Goal: Task Accomplishment & Management: Manage account settings

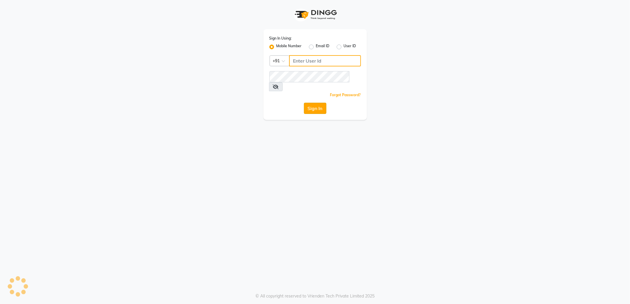
type input "7718826377"
click at [317, 104] on button "Sign In" at bounding box center [315, 108] width 22 height 11
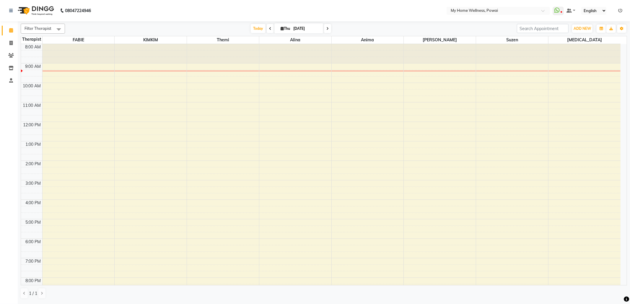
click at [267, 29] on span at bounding box center [270, 28] width 7 height 9
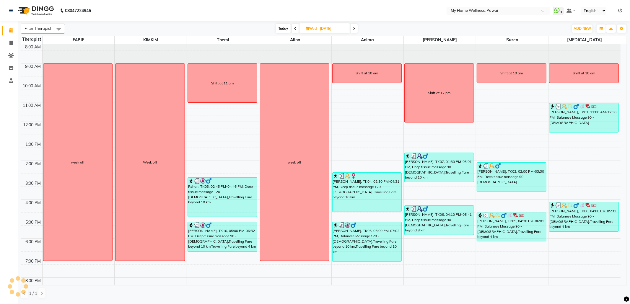
scroll to position [20, 0]
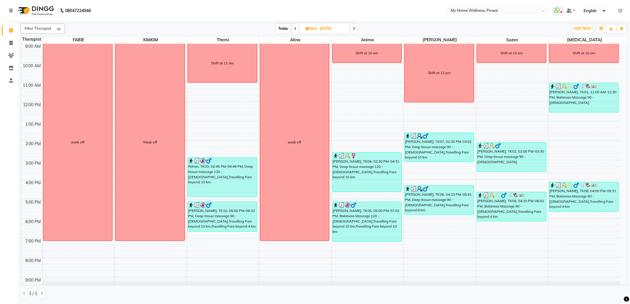
click at [353, 25] on span at bounding box center [354, 28] width 7 height 9
type input "[DATE]"
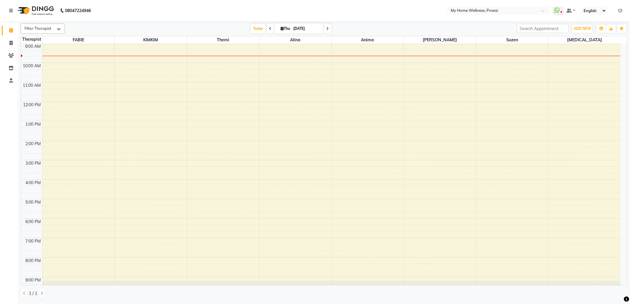
click at [368, 45] on div "8:00 AM 9:00 AM 10:00 AM 11:00 AM 12:00 PM 1:00 PM 2:00 PM 3:00 PM 4:00 PM 5:00…" at bounding box center [320, 160] width 599 height 273
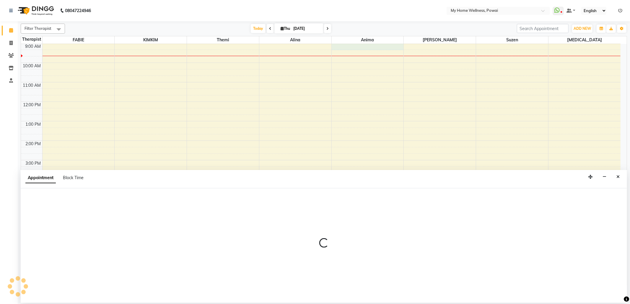
select select "89436"
select select "tentative"
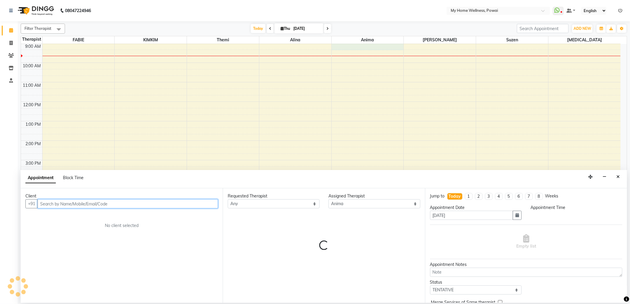
select select "540"
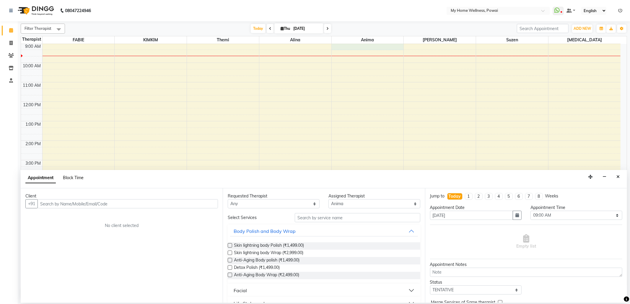
click at [74, 179] on span "Block Time" at bounding box center [73, 177] width 21 height 5
select select "89436"
select select "540"
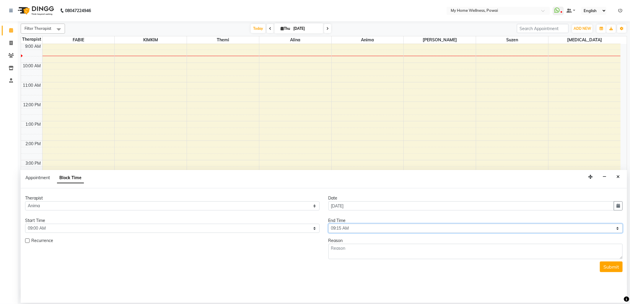
click at [616, 230] on select "Select 09:00 AM 09:15 AM 09:30 AM 09:45 AM 10:00 AM 10:15 AM 10:30 AM 10:45 AM …" at bounding box center [475, 228] width 294 height 9
select select "1260"
click at [328, 224] on select "Select 09:00 AM 09:15 AM 09:30 AM 09:45 AM 10:00 AM 10:15 AM 10:30 AM 10:45 AM …" at bounding box center [475, 228] width 294 height 9
click at [397, 260] on form "Therapist Select [PERSON_NAME] Anima [PERSON_NAME] [MEDICAL_DATA] [PERSON_NAME]…" at bounding box center [323, 233] width 597 height 77
click at [388, 257] on textarea at bounding box center [475, 251] width 294 height 15
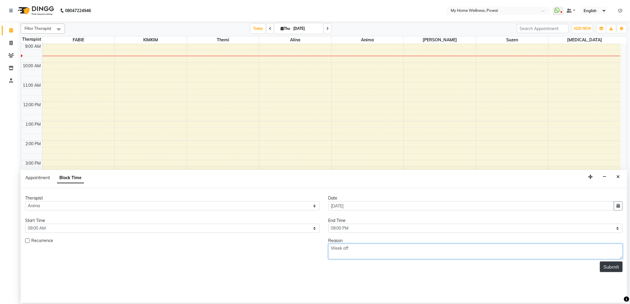
type textarea "Week off"
click at [609, 271] on button "Submit" at bounding box center [611, 267] width 23 height 11
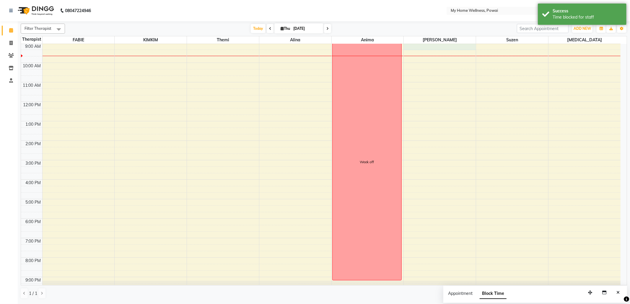
click at [460, 45] on div "8:00 AM 9:00 AM 10:00 AM 11:00 AM 12:00 PM 1:00 PM 2:00 PM 3:00 PM 4:00 PM 5:00…" at bounding box center [320, 160] width 599 height 273
select select "85690"
select select "540"
select select "tentative"
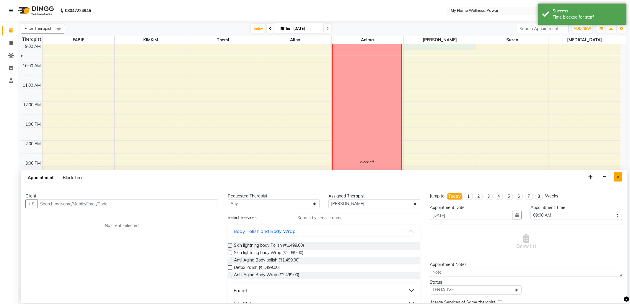
click at [617, 176] on icon "Close" at bounding box center [617, 177] width 3 height 4
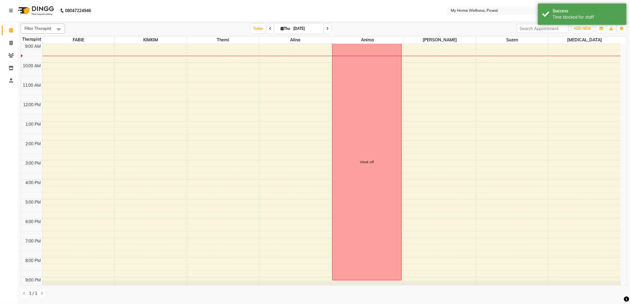
click at [454, 49] on div "8:00 AM 9:00 AM 10:00 AM 11:00 AM 12:00 PM 1:00 PM 2:00 PM 3:00 PM 4:00 PM 5:00…" at bounding box center [320, 160] width 599 height 273
select select "85690"
select select "tentative"
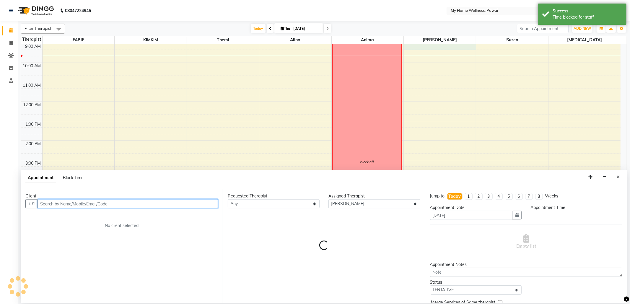
select select "540"
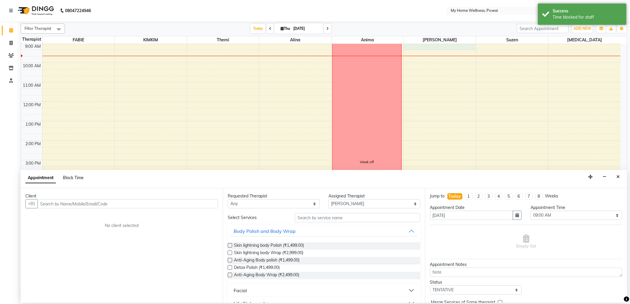
click at [80, 177] on span "Block Time" at bounding box center [73, 177] width 21 height 5
select select "85690"
select select "540"
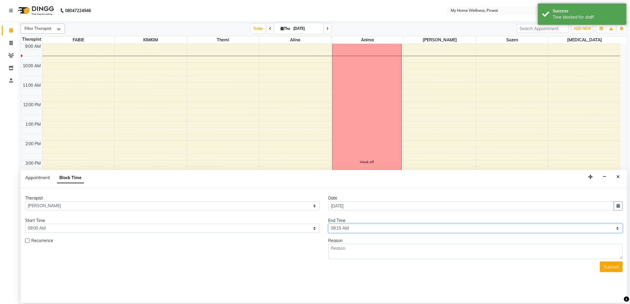
click at [618, 230] on select "Select 09:00 AM 09:15 AM 09:30 AM 09:45 AM 10:00 AM 10:15 AM 10:30 AM 10:45 AM …" at bounding box center [475, 228] width 294 height 9
select select "1260"
click at [328, 224] on select "Select 09:00 AM 09:15 AM 09:30 AM 09:45 AM 10:00 AM 10:15 AM 10:30 AM 10:45 AM …" at bounding box center [475, 228] width 294 height 9
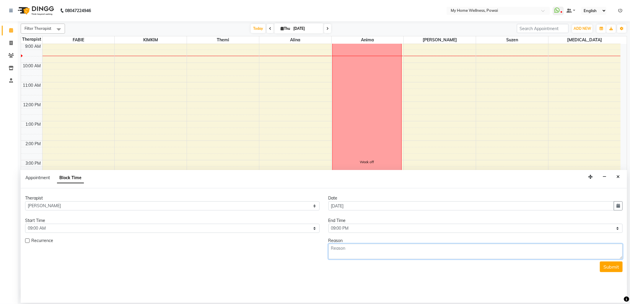
click at [399, 255] on textarea at bounding box center [475, 251] width 294 height 15
type textarea "week off"
click at [610, 266] on button "Submit" at bounding box center [611, 267] width 23 height 11
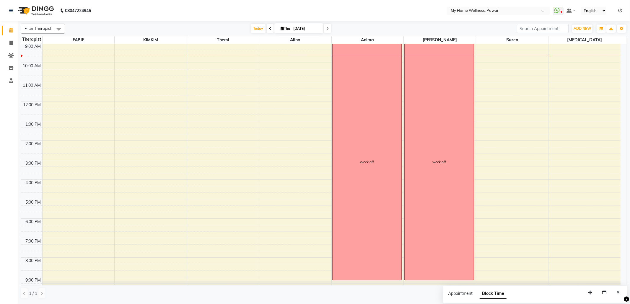
click at [237, 46] on div "8:00 AM 9:00 AM 10:00 AM 11:00 AM 12:00 PM 1:00 PM 2:00 PM 3:00 PM 4:00 PM 5:00…" at bounding box center [320, 160] width 599 height 273
select select "65929"
select select "540"
select select "tentative"
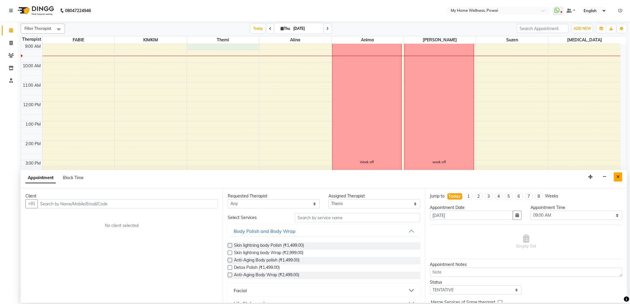
click at [620, 178] on button "Close" at bounding box center [618, 176] width 9 height 9
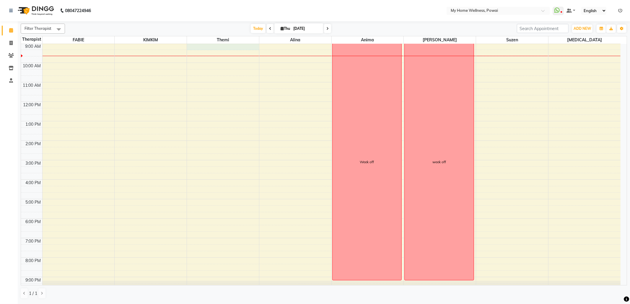
click at [255, 46] on div "8:00 AM 9:00 AM 10:00 AM 11:00 AM 12:00 PM 1:00 PM 2:00 PM 3:00 PM 4:00 PM 5:00…" at bounding box center [320, 160] width 599 height 273
select select "65929"
select select "540"
select select "tentative"
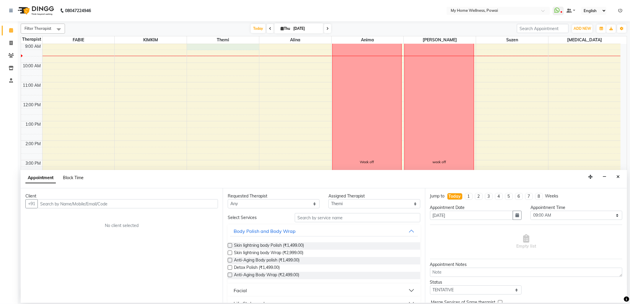
click at [67, 176] on span "Block Time" at bounding box center [73, 177] width 21 height 5
select select "65929"
select select "540"
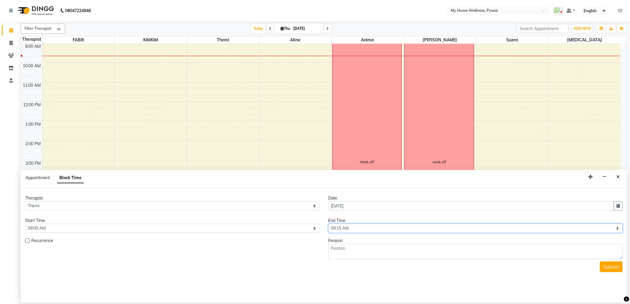
click at [619, 229] on select "Select 09:00 AM 09:15 AM 09:30 AM 09:45 AM 10:00 AM 10:15 AM 10:30 AM 10:45 AM …" at bounding box center [475, 228] width 294 height 9
select select "1260"
click at [328, 224] on select "Select 09:00 AM 09:15 AM 09:30 AM 09:45 AM 10:00 AM 10:15 AM 10:30 AM 10:45 AM …" at bounding box center [475, 228] width 294 height 9
click at [356, 256] on textarea at bounding box center [475, 251] width 294 height 15
type textarea "Week off"
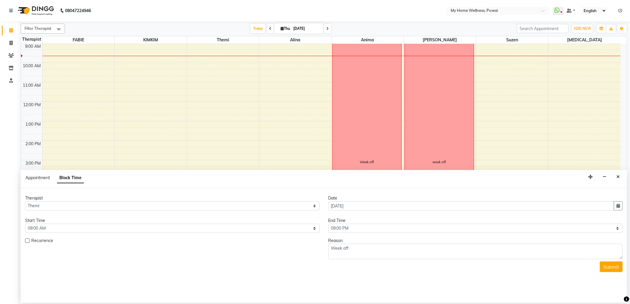
drag, startPoint x: 609, startPoint y: 268, endPoint x: 601, endPoint y: 266, distance: 8.5
click at [609, 268] on button "Submit" at bounding box center [611, 267] width 23 height 11
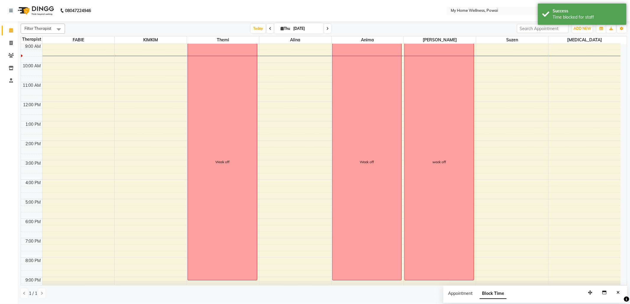
click at [583, 50] on div "8:00 AM 9:00 AM 10:00 AM 11:00 AM 12:00 PM 1:00 PM 2:00 PM 3:00 PM 4:00 PM 5:00…" at bounding box center [320, 160] width 599 height 273
select select "77701"
select select "tentative"
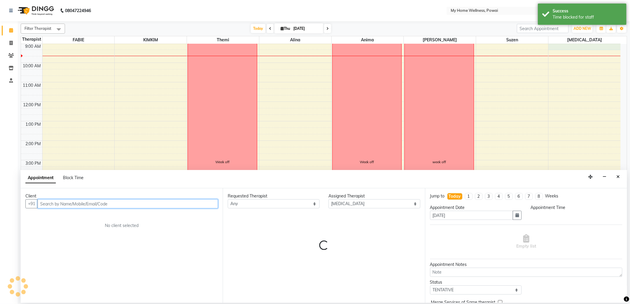
select select "540"
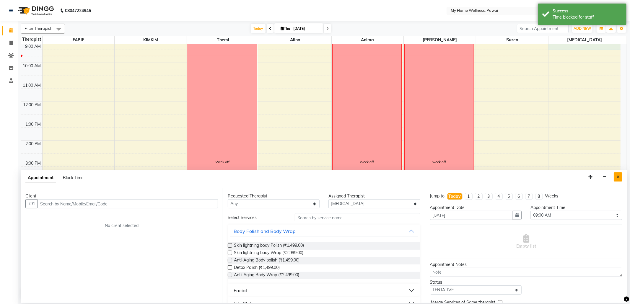
click at [617, 178] on icon "Close" at bounding box center [617, 177] width 3 height 4
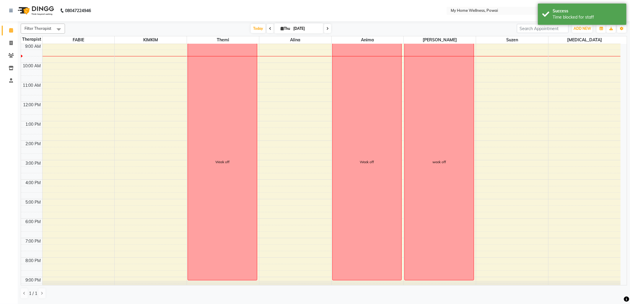
click at [592, 47] on div "8:00 AM 9:00 AM 10:00 AM 11:00 AM 12:00 PM 1:00 PM 2:00 PM 3:00 PM 4:00 PM 5:00…" at bounding box center [320, 160] width 599 height 273
select select "77701"
select select "tentative"
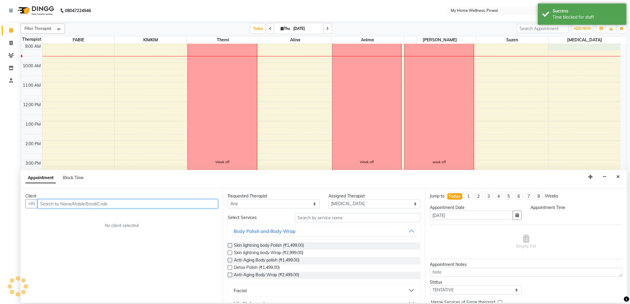
select select "540"
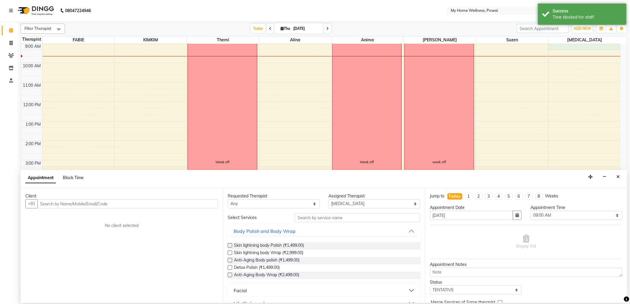
click at [77, 179] on span "Block Time" at bounding box center [73, 177] width 21 height 5
select select "77701"
select select "540"
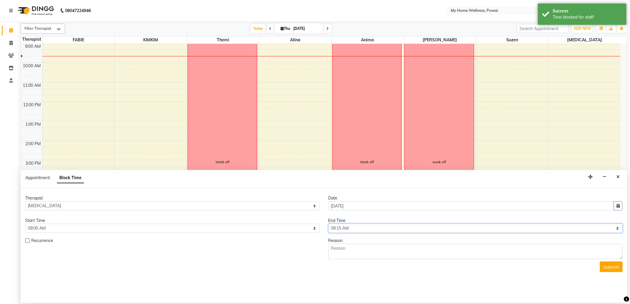
click at [615, 230] on select "Select 09:00 AM 09:15 AM 09:30 AM 09:45 AM 10:00 AM 10:15 AM 10:30 AM 10:45 AM …" at bounding box center [475, 228] width 294 height 9
select select "630"
click at [328, 224] on select "Select 09:00 AM 09:15 AM 09:30 AM 09:45 AM 10:00 AM 10:15 AM 10:30 AM 10:45 AM …" at bounding box center [475, 228] width 294 height 9
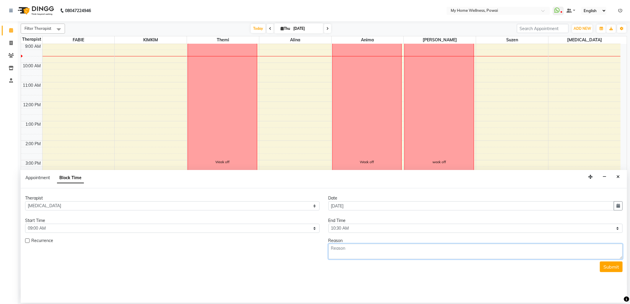
click at [381, 256] on textarea at bounding box center [475, 251] width 294 height 15
type textarea "Shift at 10 am"
click at [609, 268] on button "Submit" at bounding box center [611, 267] width 23 height 11
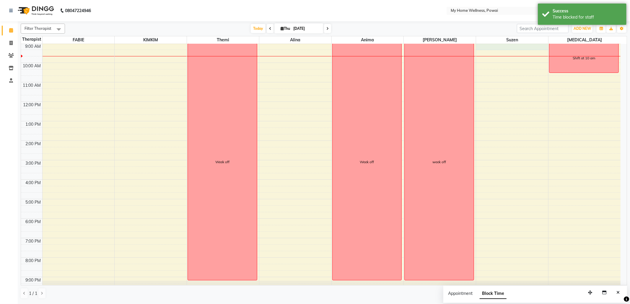
click at [531, 47] on div "8:00 AM 9:00 AM 10:00 AM 11:00 AM 12:00 PM 1:00 PM 2:00 PM 3:00 PM 4:00 PM 5:00…" at bounding box center [320, 160] width 599 height 273
select select "29657"
select select "540"
select select "tentative"
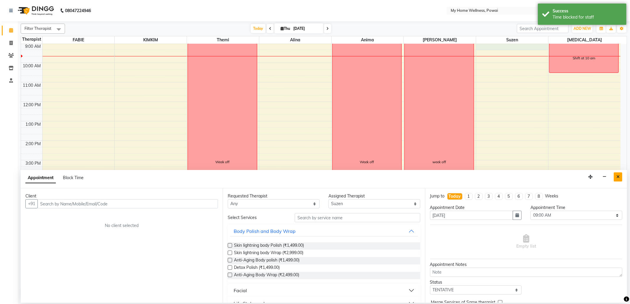
click at [615, 178] on button "Close" at bounding box center [618, 176] width 9 height 9
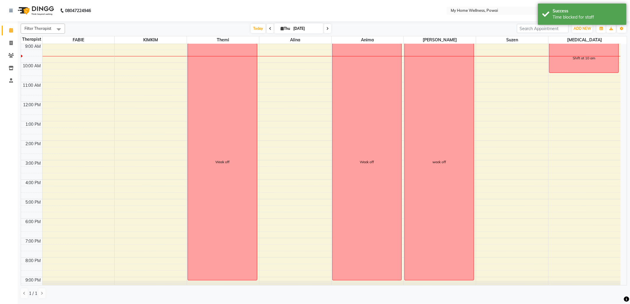
click at [515, 47] on div "8:00 AM 9:00 AM 10:00 AM 11:00 AM 12:00 PM 1:00 PM 2:00 PM 3:00 PM 4:00 PM 5:00…" at bounding box center [320, 160] width 599 height 273
select select "29657"
select select "540"
select select "tentative"
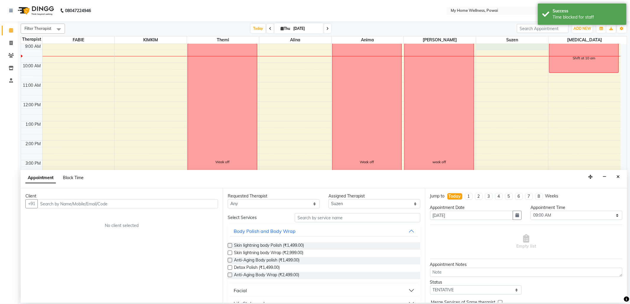
click at [74, 179] on span "Block Time" at bounding box center [73, 177] width 21 height 5
select select "29657"
select select "540"
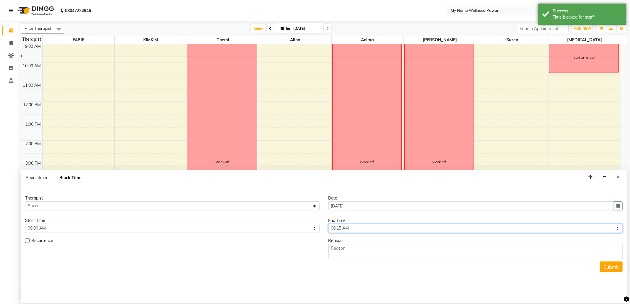
click at [618, 229] on select "Select 09:00 AM 09:15 AM 09:30 AM 09:45 AM 10:00 AM 10:15 AM 10:30 AM 10:45 AM …" at bounding box center [475, 228] width 294 height 9
select select "630"
click at [328, 224] on select "Select 09:00 AM 09:15 AM 09:30 AM 09:45 AM 10:00 AM 10:15 AM 10:30 AM 10:45 AM …" at bounding box center [475, 228] width 294 height 9
click at [348, 245] on textarea at bounding box center [475, 251] width 294 height 15
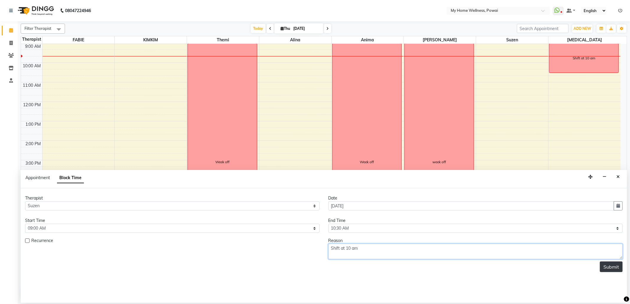
type textarea "Shift at 10 am"
click at [612, 268] on button "Submit" at bounding box center [611, 267] width 23 height 11
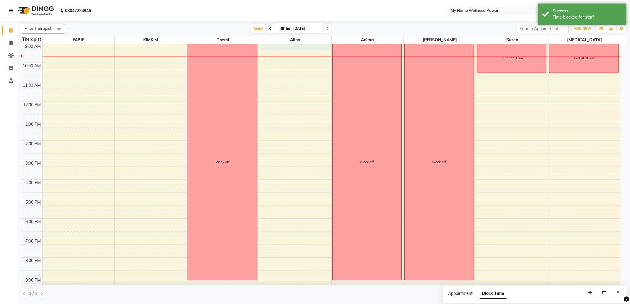
click at [301, 45] on div "8:00 AM 9:00 AM 10:00 AM 11:00 AM 12:00 PM 1:00 PM 2:00 PM 3:00 PM 4:00 PM 5:00…" at bounding box center [320, 160] width 599 height 273
select select "30586"
select select "540"
select select "tentative"
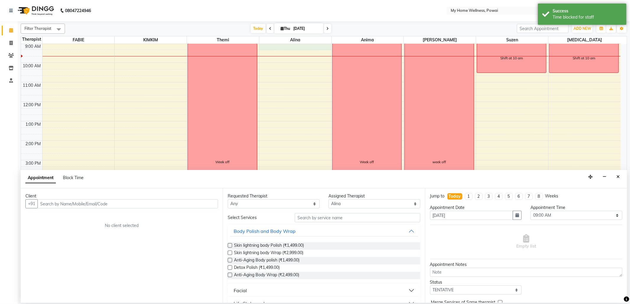
click at [619, 178] on icon "Close" at bounding box center [617, 177] width 3 height 4
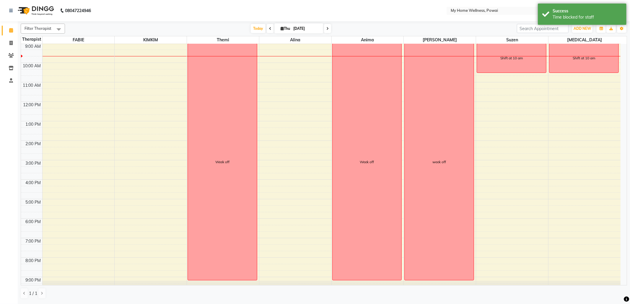
click at [309, 47] on div "8:00 AM 9:00 AM 10:00 AM 11:00 AM 12:00 PM 1:00 PM 2:00 PM 3:00 PM 4:00 PM 5:00…" at bounding box center [320, 160] width 599 height 273
select select "30586"
select select "tentative"
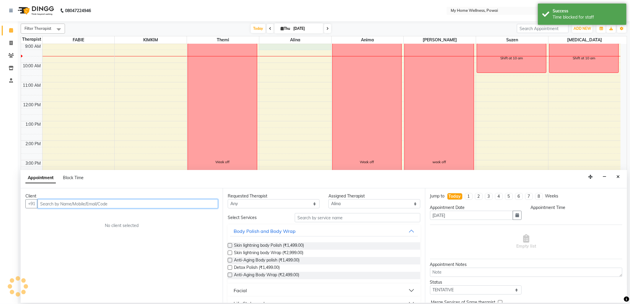
select select "540"
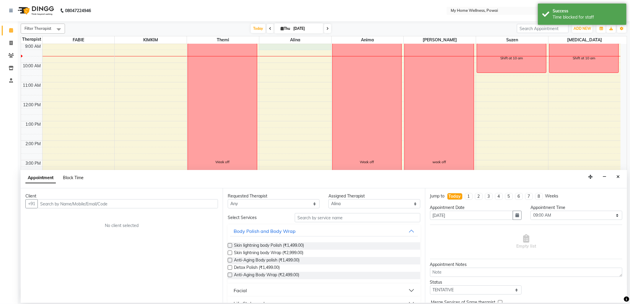
click at [71, 177] on span "Block Time" at bounding box center [73, 177] width 21 height 5
select select "30586"
select select "540"
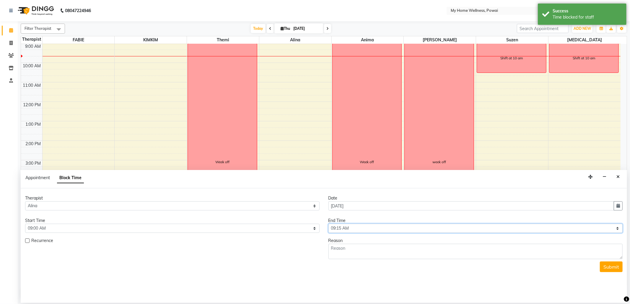
drag, startPoint x: 615, startPoint y: 228, endPoint x: 608, endPoint y: 228, distance: 7.7
click at [615, 228] on select "Select 09:00 AM 09:15 AM 09:30 AM 09:45 AM 10:00 AM 10:15 AM 10:30 AM 10:45 AM …" at bounding box center [475, 228] width 294 height 9
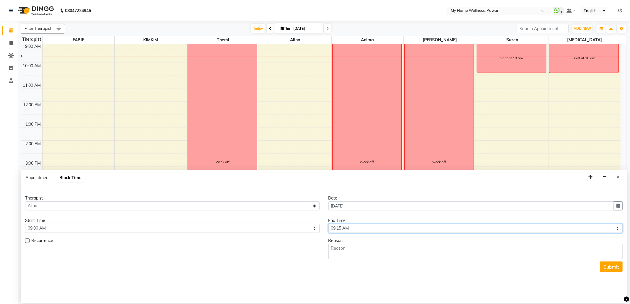
select select "630"
click at [328, 224] on select "Select 09:00 AM 09:15 AM 09:30 AM 09:45 AM 10:00 AM 10:15 AM 10:30 AM 10:45 AM …" at bounding box center [475, 228] width 294 height 9
click at [370, 255] on textarea at bounding box center [475, 251] width 294 height 15
type textarea "Shift at 10 am"
click at [611, 272] on button "Submit" at bounding box center [611, 267] width 23 height 11
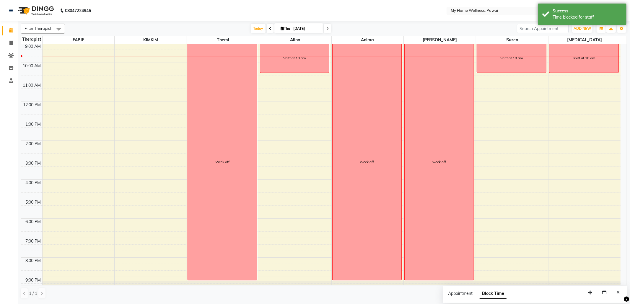
click at [170, 50] on div "8:00 AM 9:00 AM 10:00 AM 11:00 AM 12:00 PM 1:00 PM 2:00 PM 3:00 PM 4:00 PM 5:00…" at bounding box center [320, 160] width 599 height 273
select select "87908"
select select "tentative"
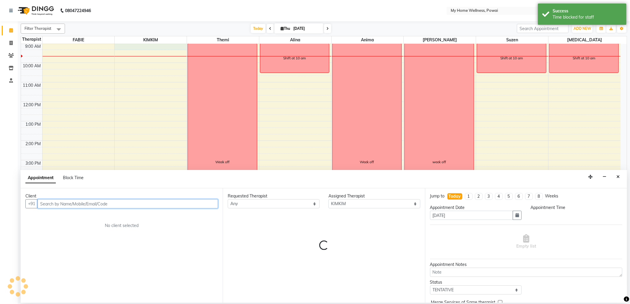
select select "540"
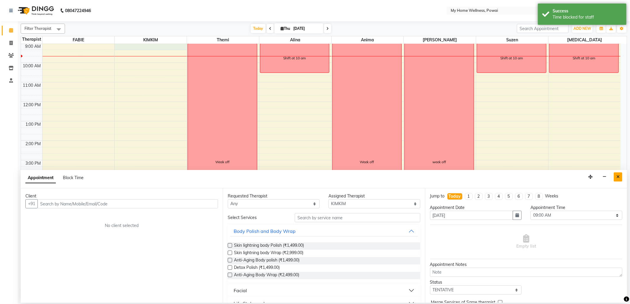
click at [622, 181] on button "Close" at bounding box center [618, 176] width 9 height 9
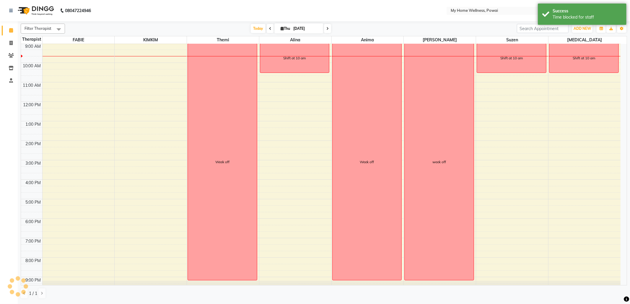
click at [172, 48] on div "8:00 AM 9:00 AM 10:00 AM 11:00 AM 12:00 PM 1:00 PM 2:00 PM 3:00 PM 4:00 PM 5:00…" at bounding box center [320, 160] width 599 height 273
select select "87908"
select select "tentative"
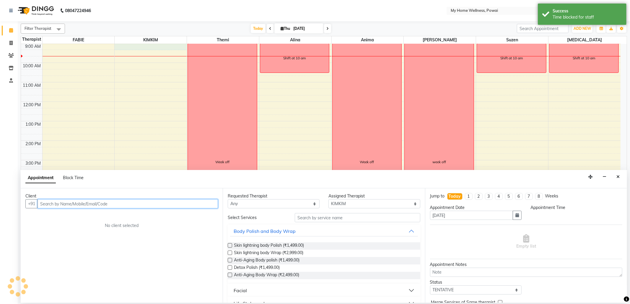
select select "540"
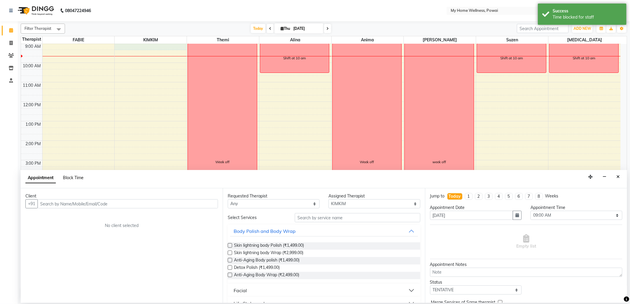
click at [78, 178] on span "Block Time" at bounding box center [73, 177] width 21 height 5
select select "87908"
select select "540"
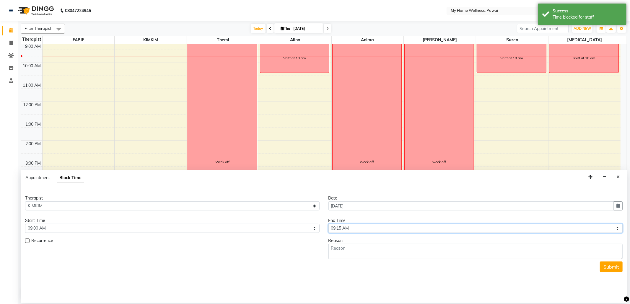
drag, startPoint x: 617, startPoint y: 228, endPoint x: 615, endPoint y: 229, distance: 3.0
click at [617, 228] on select "Select 09:00 AM 09:15 AM 09:30 AM 09:45 AM 10:00 AM 10:15 AM 10:30 AM 10:45 AM …" at bounding box center [475, 228] width 294 height 9
select select "630"
click at [328, 224] on select "Select 09:00 AM 09:15 AM 09:30 AM 09:45 AM 10:00 AM 10:15 AM 10:30 AM 10:45 AM …" at bounding box center [475, 228] width 294 height 9
click at [366, 253] on textarea at bounding box center [475, 251] width 294 height 15
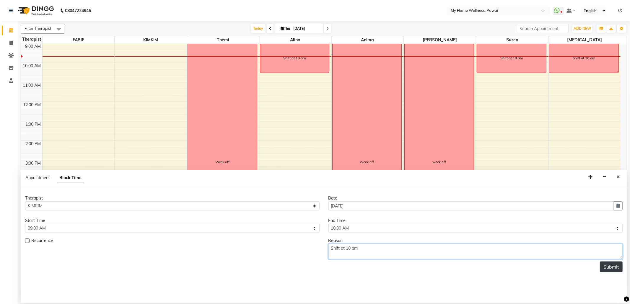
type textarea "Shift at 10 am"
click at [606, 265] on button "Submit" at bounding box center [611, 267] width 23 height 11
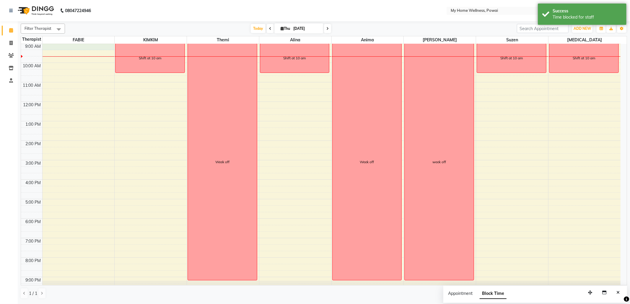
click at [82, 45] on div "8:00 AM 9:00 AM 10:00 AM 11:00 AM 12:00 PM 1:00 PM 2:00 PM 3:00 PM 4:00 PM 5:00…" at bounding box center [320, 160] width 599 height 273
select select "86797"
select select "540"
select select "tentative"
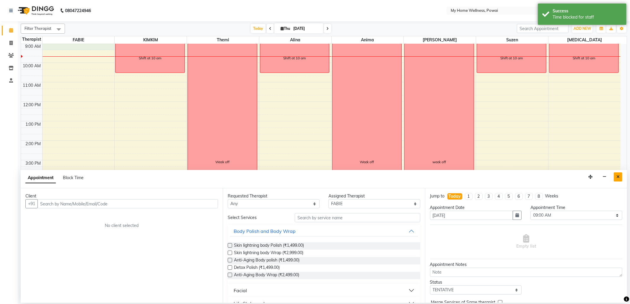
click at [618, 177] on icon "Close" at bounding box center [617, 177] width 3 height 4
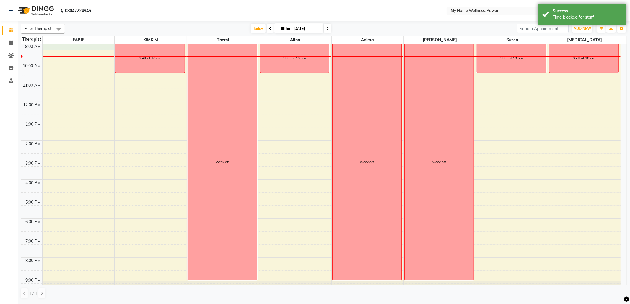
click at [91, 49] on div "8:00 AM 9:00 AM 10:00 AM 11:00 AM 12:00 PM 1:00 PM 2:00 PM 3:00 PM 4:00 PM 5:00…" at bounding box center [320, 160] width 599 height 273
select select "86797"
select select "540"
select select "tentative"
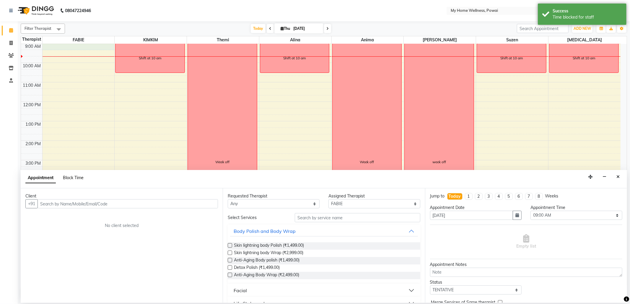
click at [72, 178] on span "Block Time" at bounding box center [73, 177] width 21 height 5
select select "86797"
select select "540"
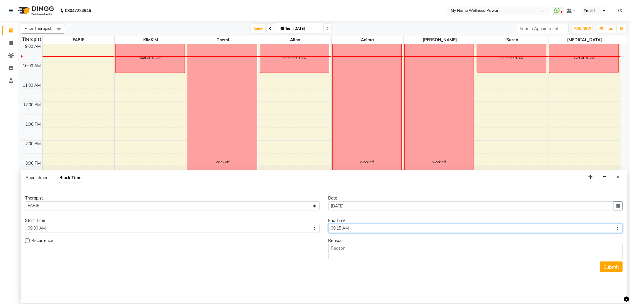
click at [620, 229] on select "Select 09:00 AM 09:15 AM 09:30 AM 09:45 AM 10:00 AM 10:15 AM 10:30 AM 10:45 AM …" at bounding box center [475, 228] width 294 height 9
select select "630"
click at [328, 224] on select "Select 09:00 AM 09:15 AM 09:30 AM 09:45 AM 10:00 AM 10:15 AM 10:30 AM 10:45 AM …" at bounding box center [475, 228] width 294 height 9
click at [358, 250] on textarea at bounding box center [475, 251] width 294 height 15
type textarea "Shift at 10 am"
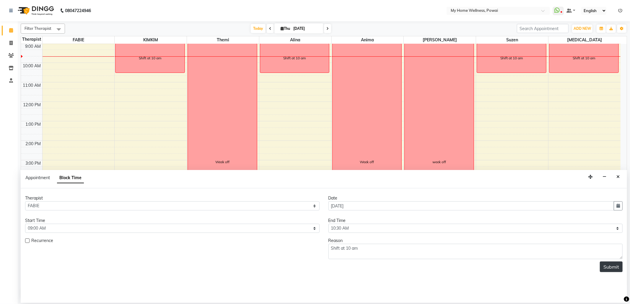
click at [609, 271] on button "Submit" at bounding box center [611, 267] width 23 height 11
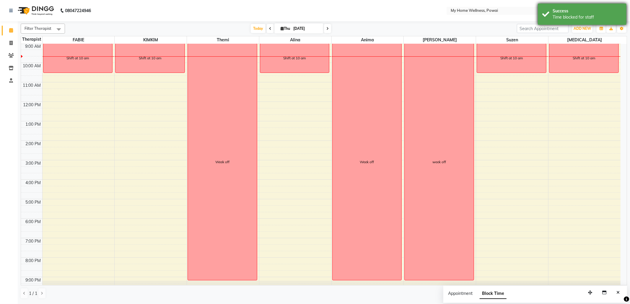
click at [569, 9] on div "Success" at bounding box center [587, 11] width 69 height 6
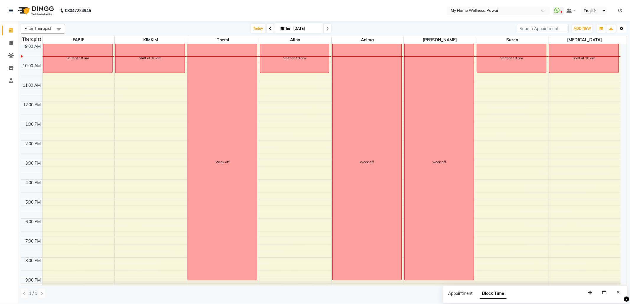
click at [625, 29] on button "Toggle Dropdown" at bounding box center [621, 29] width 9 height 8
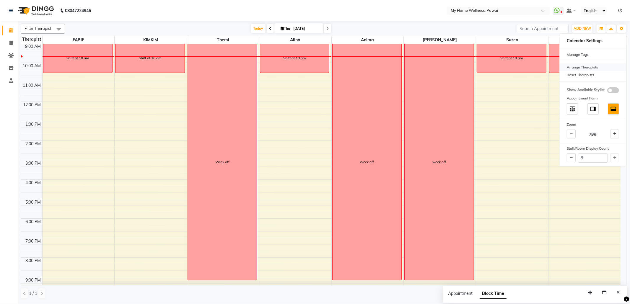
click at [610, 69] on div "Arrange Therapists" at bounding box center [593, 67] width 66 height 8
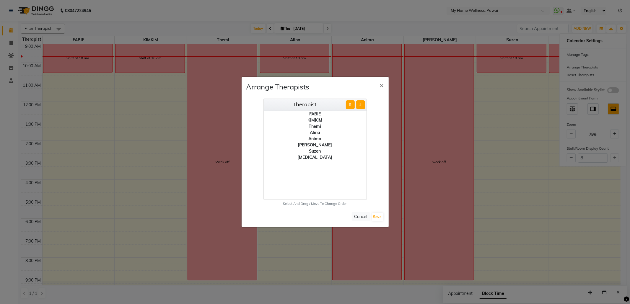
click at [319, 133] on div "Alina" at bounding box center [315, 133] width 103 height 6
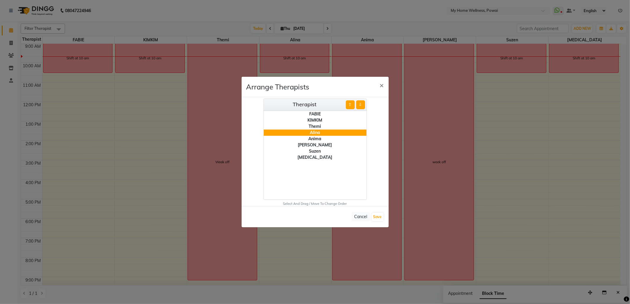
click at [351, 105] on button "⇧" at bounding box center [350, 104] width 9 height 9
click at [314, 151] on div "Suzen" at bounding box center [315, 151] width 103 height 6
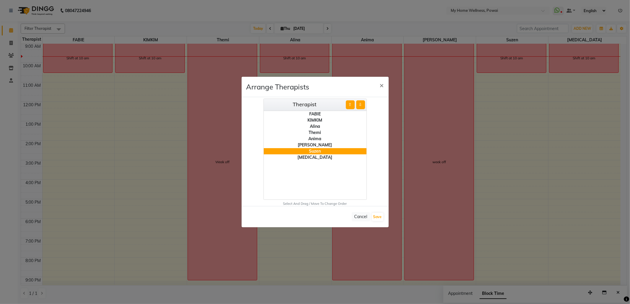
click at [351, 103] on button "⇧" at bounding box center [350, 104] width 9 height 9
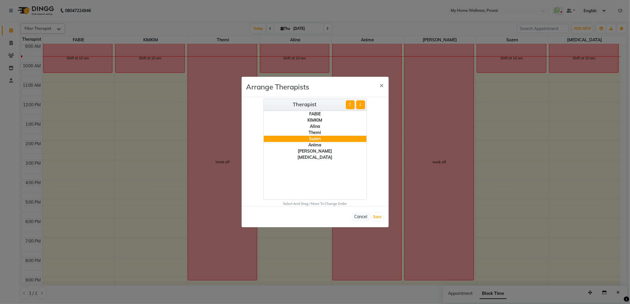
click at [351, 103] on button "⇧" at bounding box center [350, 104] width 9 height 9
click at [318, 158] on div "[MEDICAL_DATA]" at bounding box center [315, 157] width 103 height 6
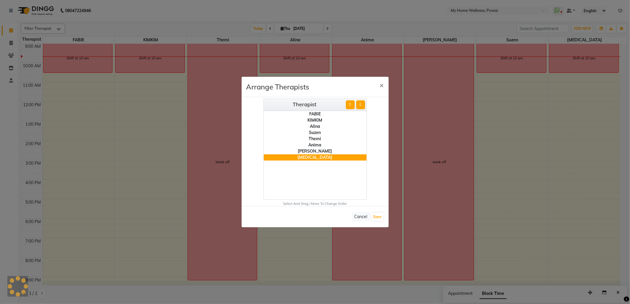
click at [348, 107] on button "⇧" at bounding box center [350, 104] width 9 height 9
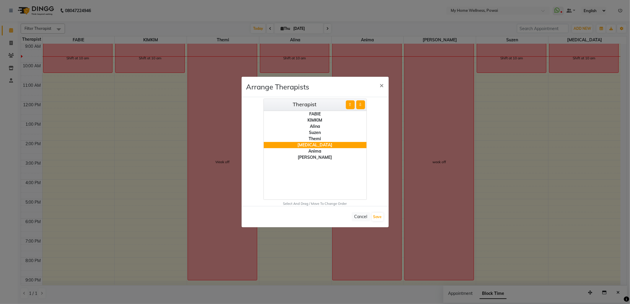
click at [348, 107] on button "⇧" at bounding box center [350, 104] width 9 height 9
click at [379, 217] on button "Save" at bounding box center [378, 217] width 12 height 8
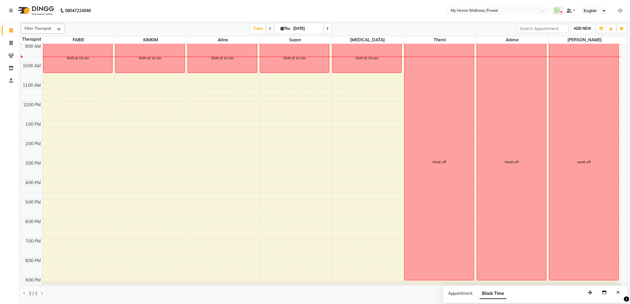
click at [579, 27] on span "ADD NEW" at bounding box center [581, 28] width 17 height 4
click at [560, 57] on link "Add Expense" at bounding box center [568, 55] width 47 height 8
select select "1"
select select "2584"
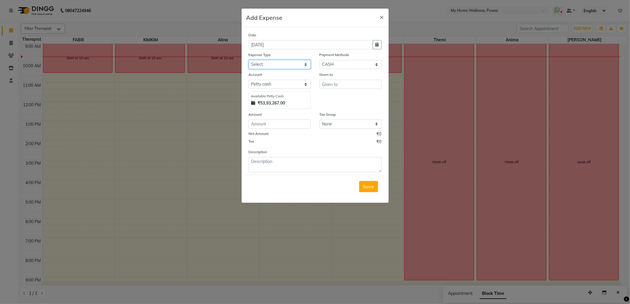
click at [304, 64] on select "Select Advance Salary Cash Deposited to bank Cash Handed over to Owner Clinical…" at bounding box center [280, 64] width 62 height 9
select select "11092"
click at [249, 60] on select "Select Advance Salary Cash Deposited to bank Cash Handed over to Owner Clinical…" at bounding box center [280, 64] width 62 height 9
click at [375, 64] on select "Select CASH GPay PhonePe Package CARD CUSTOM PayTM Prepaid Voucher Wallet" at bounding box center [351, 64] width 62 height 9
select select "2"
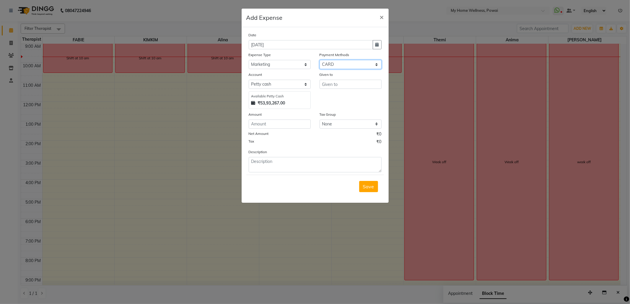
click at [320, 60] on select "Select CASH GPay PhonePe Package CARD CUSTOM PayTM Prepaid Voucher Wallet" at bounding box center [351, 64] width 62 height 9
select select "763"
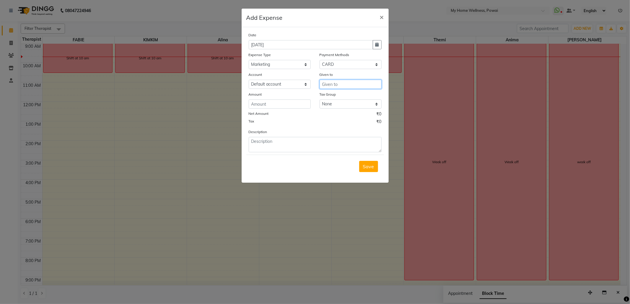
click at [348, 85] on input "text" at bounding box center [351, 84] width 62 height 9
type input "Google add"
click at [300, 102] on input "number" at bounding box center [280, 104] width 62 height 9
type input "15000"
click at [374, 106] on select "None GST" at bounding box center [351, 104] width 62 height 9
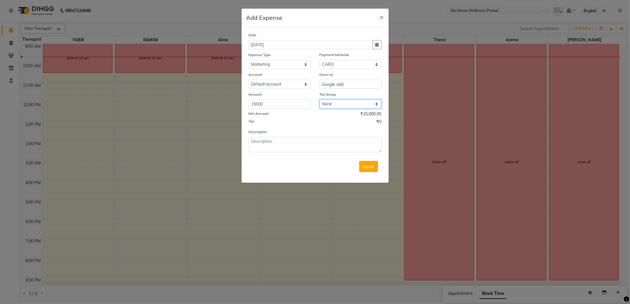
select select "891"
click at [320, 100] on select "None GST" at bounding box center [351, 104] width 62 height 9
click at [326, 142] on textarea at bounding box center [315, 144] width 133 height 15
type textarea "Paid by credit card for google add boosting"
click at [368, 168] on span "Save" at bounding box center [368, 167] width 11 height 6
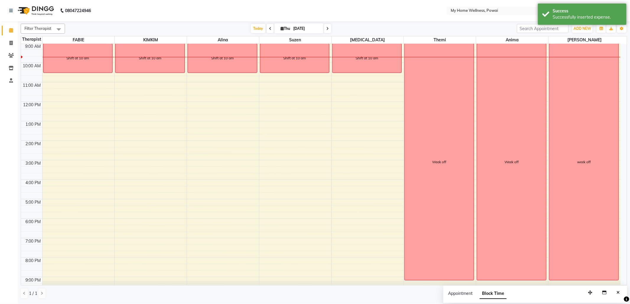
click at [145, 88] on div "8:00 AM 9:00 AM 10:00 AM 11:00 AM 12:00 PM 1:00 PM 2:00 PM 3:00 PM 4:00 PM 5:00…" at bounding box center [320, 160] width 599 height 273
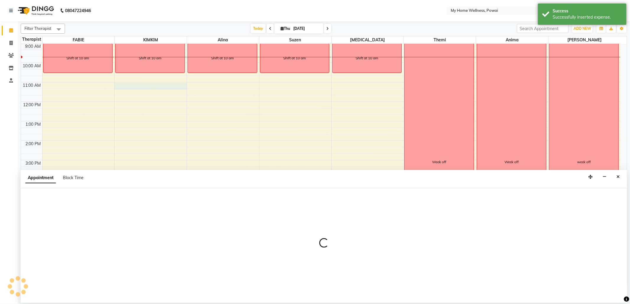
select select "87908"
select select "660"
select select "tentative"
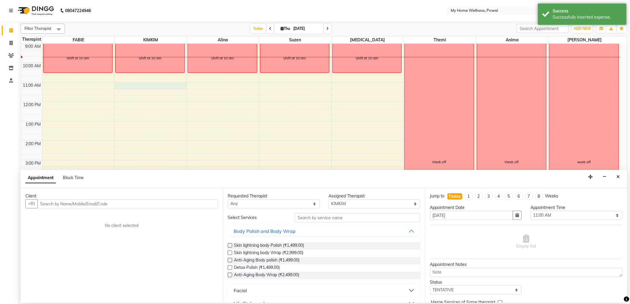
drag, startPoint x: 139, startPoint y: 203, endPoint x: 140, endPoint y: 199, distance: 4.8
click at [139, 203] on input "text" at bounding box center [128, 203] width 180 height 9
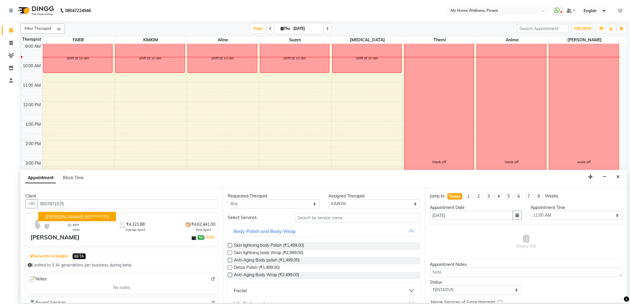
click at [85, 219] on ngb-highlight "90******75" at bounding box center [97, 217] width 24 height 6
type input "90******75"
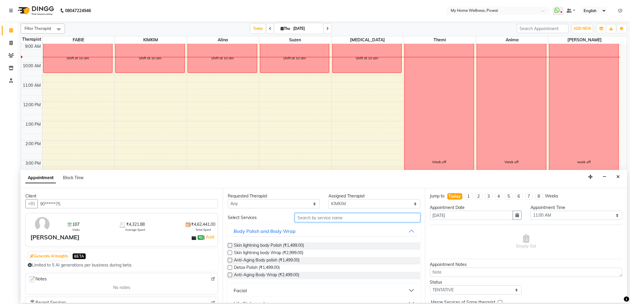
click at [340, 220] on input "text" at bounding box center [357, 217] width 125 height 9
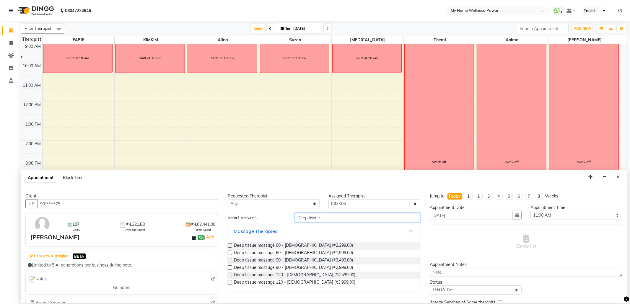
type input "Deep tissue"
click at [229, 260] on label at bounding box center [230, 260] width 4 height 4
click at [229, 260] on input "checkbox" at bounding box center [230, 261] width 4 height 4
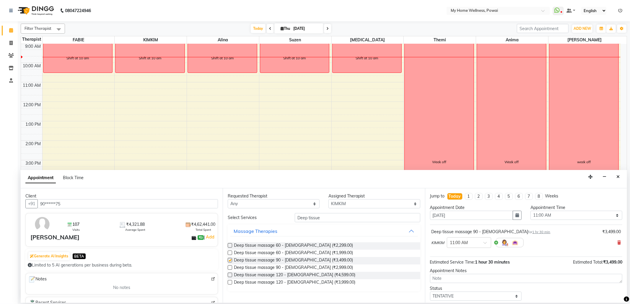
checkbox input "false"
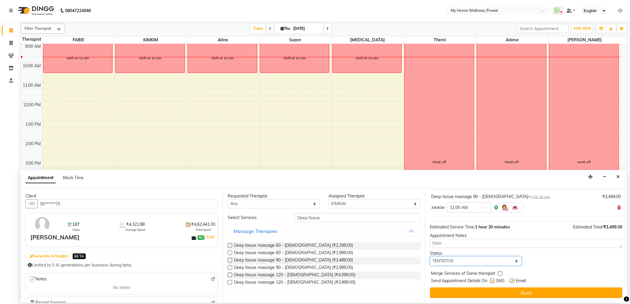
drag, startPoint x: 516, startPoint y: 262, endPoint x: 510, endPoint y: 259, distance: 7.3
click at [516, 262] on select "Select TENTATIVE CONFIRM CHECK-IN UPCOMING" at bounding box center [476, 261] width 92 height 9
select select "confirm booking"
click at [430, 257] on select "Select TENTATIVE CONFIRM CHECK-IN UPCOMING" at bounding box center [476, 261] width 92 height 9
click at [465, 294] on button "Book" at bounding box center [526, 293] width 192 height 11
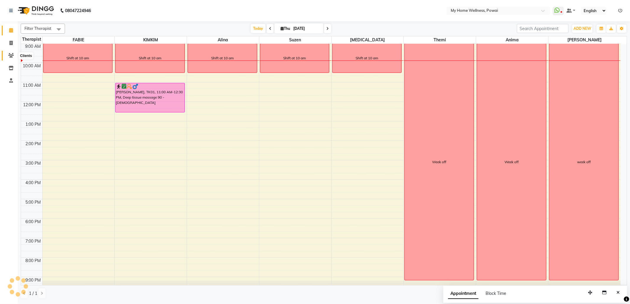
click at [9, 52] on span at bounding box center [11, 55] width 10 height 7
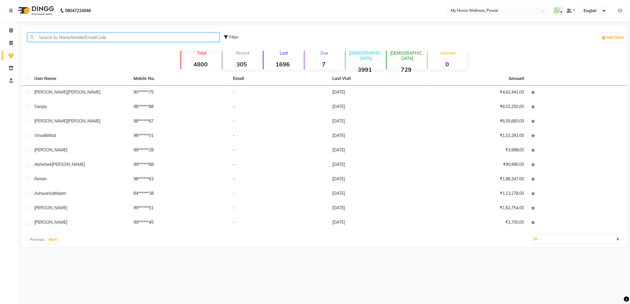
click at [61, 38] on input "text" at bounding box center [123, 37] width 192 height 9
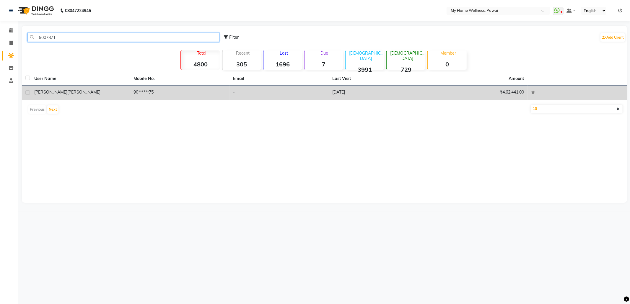
type input "9007871"
click at [65, 92] on div "[PERSON_NAME]" at bounding box center [80, 92] width 92 height 6
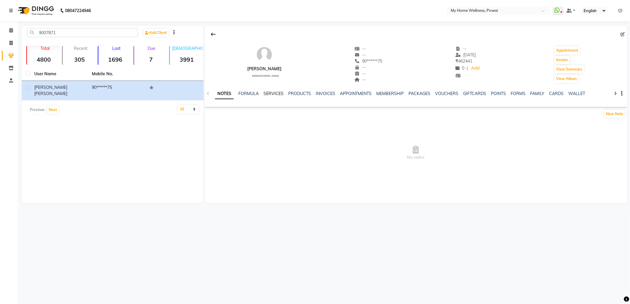
click at [278, 92] on link "SERVICES" at bounding box center [273, 93] width 20 height 5
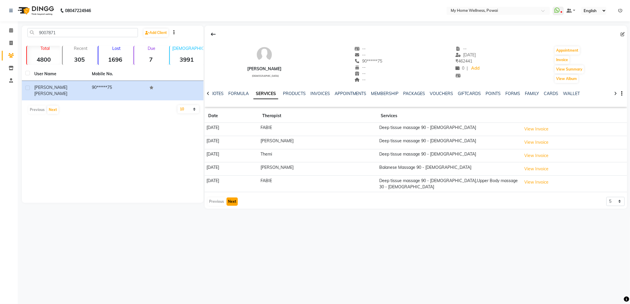
click at [233, 199] on button "Next" at bounding box center [231, 202] width 11 height 8
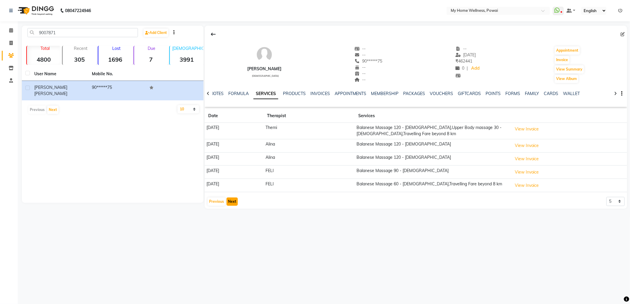
click at [233, 200] on button "Next" at bounding box center [231, 202] width 11 height 8
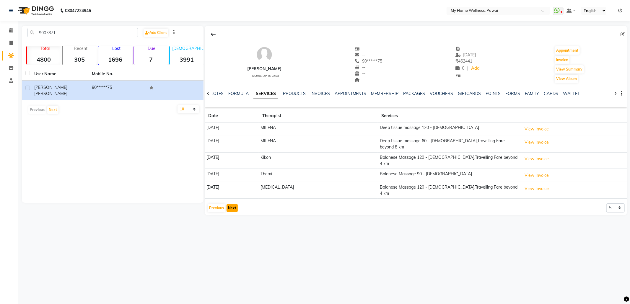
click at [233, 204] on button "Next" at bounding box center [231, 208] width 11 height 8
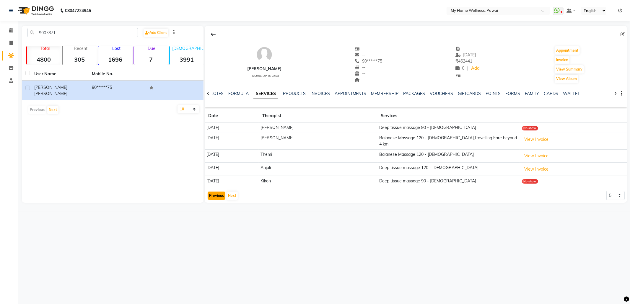
click at [219, 194] on button "Previous" at bounding box center [217, 196] width 18 height 8
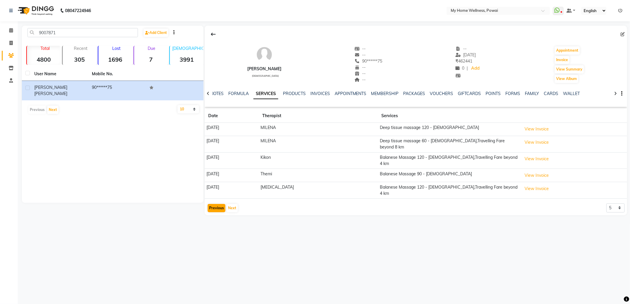
click at [219, 194] on app-client-history "Date Therapist Services [DATE] MILENA Deep tissue massage 120 - [DEMOGRAPHIC_DA…" at bounding box center [416, 161] width 422 height 104
